Goal: Task Accomplishment & Management: Manage account settings

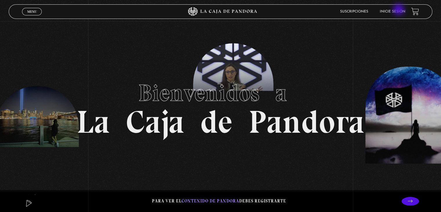
click at [400, 10] on link "Inicie sesión" at bounding box center [393, 11] width 26 height 3
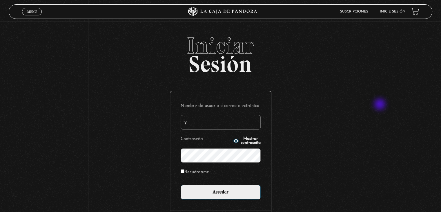
type input "[EMAIL_ADDRESS][DOMAIN_NAME]"
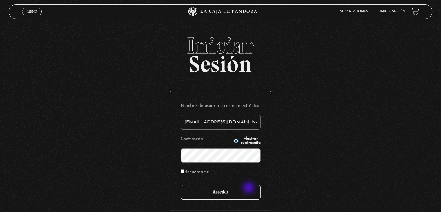
click at [249, 188] on input "Acceder" at bounding box center [221, 192] width 80 height 15
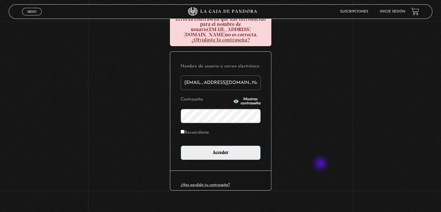
scroll to position [78, 0]
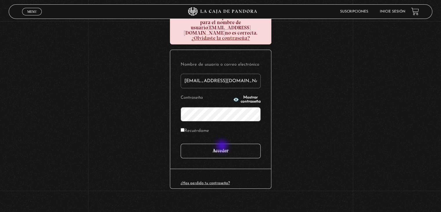
click at [223, 147] on input "Acceder" at bounding box center [221, 151] width 80 height 15
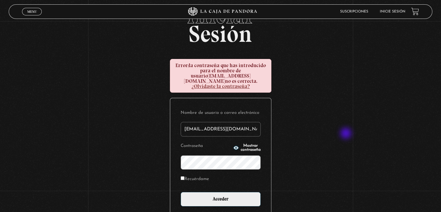
scroll to position [78, 0]
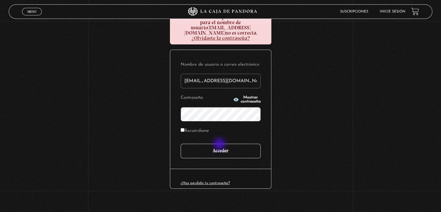
click at [220, 144] on input "Acceder" at bounding box center [221, 151] width 80 height 15
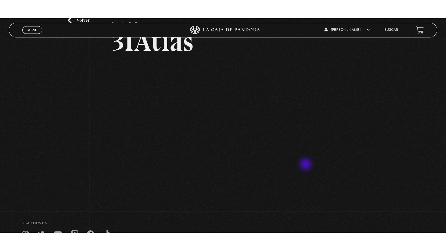
scroll to position [58, 0]
